Goal: Task Accomplishment & Management: Manage account settings

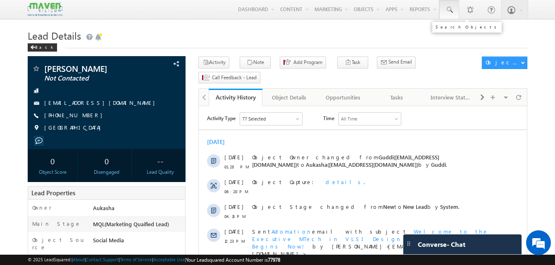
click at [449, 11] on span at bounding box center [449, 10] width 8 height 8
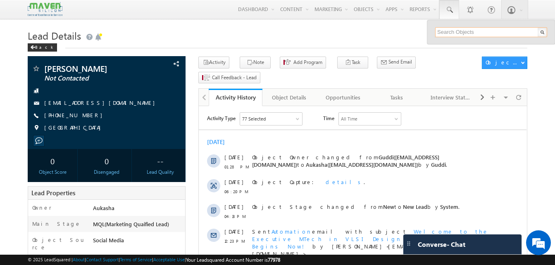
paste input "8340303941"
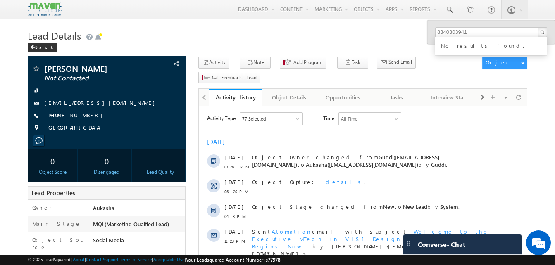
click at [344, 53] on div "Lead Details Back" at bounding box center [278, 42] width 500 height 30
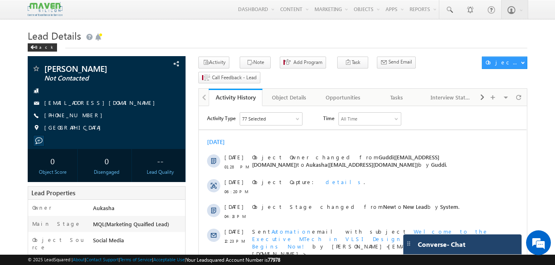
click at [434, 245] on span "Converse - Chat" at bounding box center [442, 244] width 48 height 7
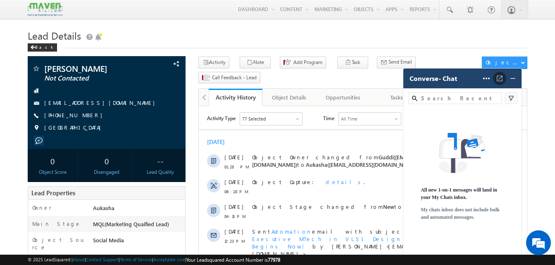
click at [498, 83] on span at bounding box center [499, 78] width 13 height 13
click at [511, 79] on img at bounding box center [513, 78] width 8 height 8
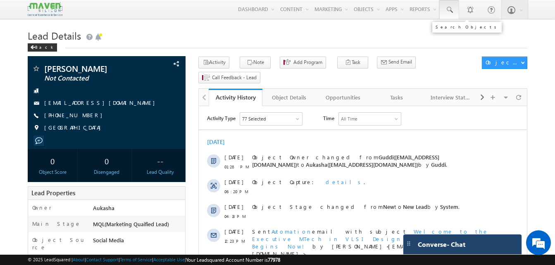
click at [446, 14] on span at bounding box center [449, 10] width 8 height 8
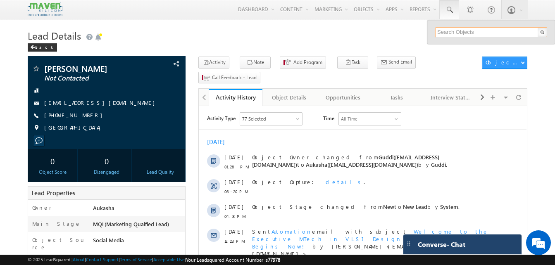
click at [466, 29] on input "text" at bounding box center [491, 32] width 112 height 10
paste input "9535207179"
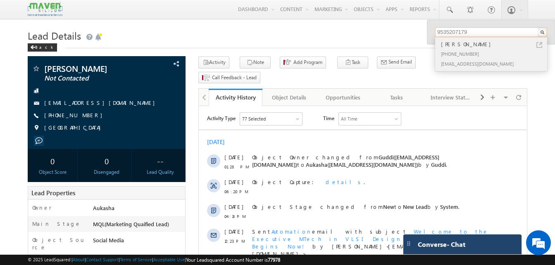
type input "9535207179"
click at [541, 45] on link at bounding box center [540, 45] width 6 height 6
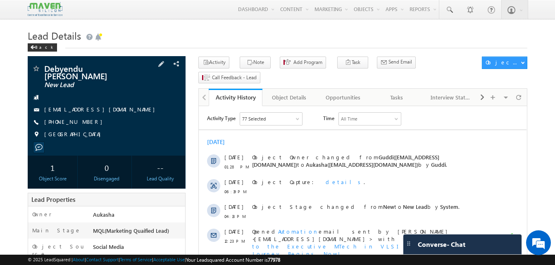
drag, startPoint x: 90, startPoint y: 117, endPoint x: 84, endPoint y: 117, distance: 5.4
click at [84, 118] on div "+91-8981518040" at bounding box center [107, 122] width 150 height 8
copy div "+91-8981518040"
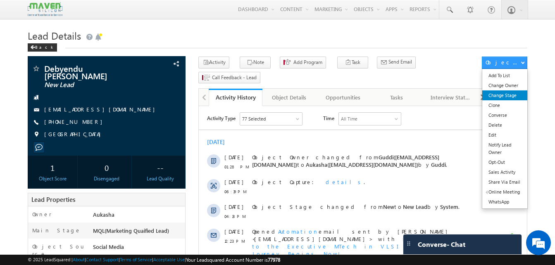
click at [517, 97] on link "Change Stage" at bounding box center [504, 96] width 45 height 10
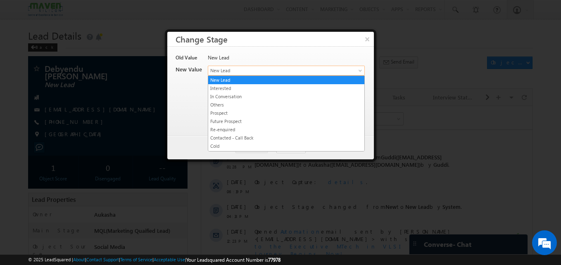
click at [289, 72] on span "New Lead" at bounding box center [272, 70] width 129 height 7
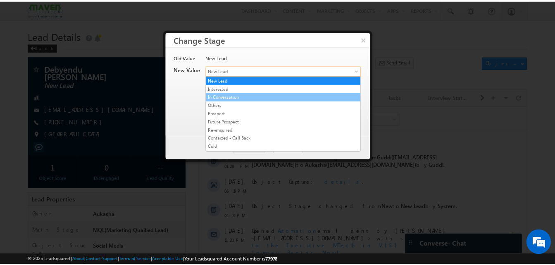
scroll to position [156, 0]
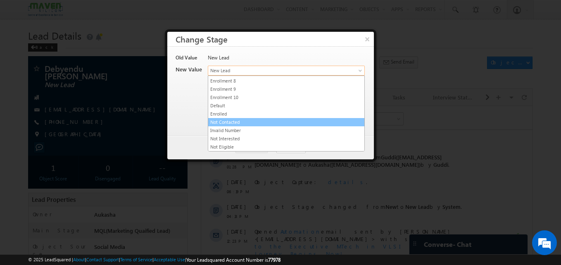
click at [251, 121] on link "Not Contacted" at bounding box center [286, 122] width 156 height 7
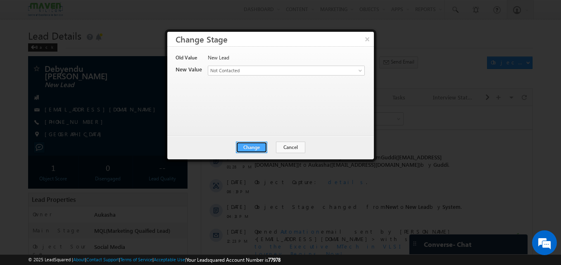
click at [266, 146] on button "Change" at bounding box center [251, 148] width 31 height 12
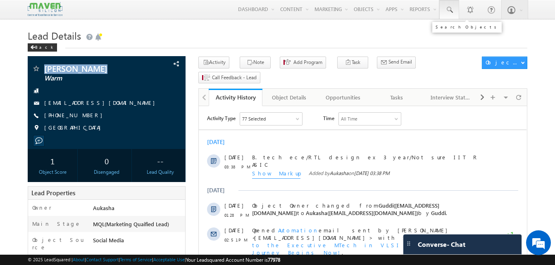
click at [454, 12] on link at bounding box center [449, 9] width 20 height 19
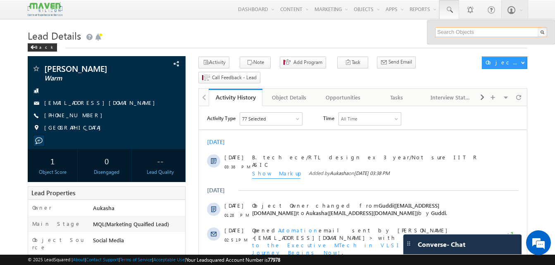
click at [467, 31] on input "text" at bounding box center [491, 32] width 112 height 10
paste input "7259249701"
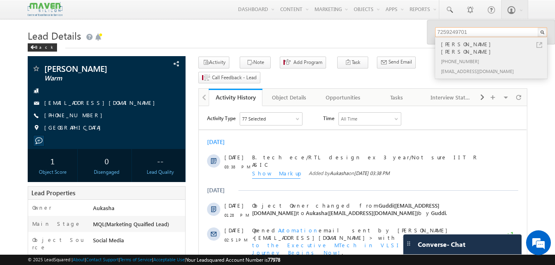
type input "7259249701"
click at [541, 46] on link at bounding box center [540, 45] width 6 height 6
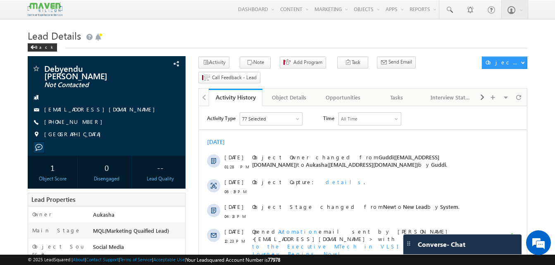
click at [164, 33] on h1 "Lead Details" at bounding box center [278, 35] width 500 height 16
click at [231, 30] on h1 "Lead Details" at bounding box center [278, 35] width 500 height 16
click at [295, 29] on h1 "Lead Details" at bounding box center [278, 35] width 500 height 16
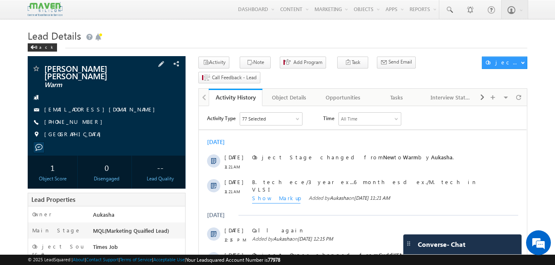
drag, startPoint x: 90, startPoint y: 118, endPoint x: 86, endPoint y: 117, distance: 4.6
click at [86, 118] on div "[PHONE_NUMBER]" at bounding box center [107, 122] width 150 height 8
click at [262, 30] on h1 "Lead Details" at bounding box center [278, 35] width 500 height 16
